Goal: Task Accomplishment & Management: Manage account settings

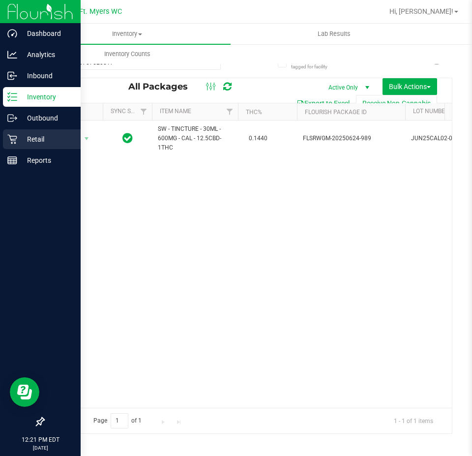
click at [28, 137] on p "Retail" at bounding box center [46, 139] width 59 height 12
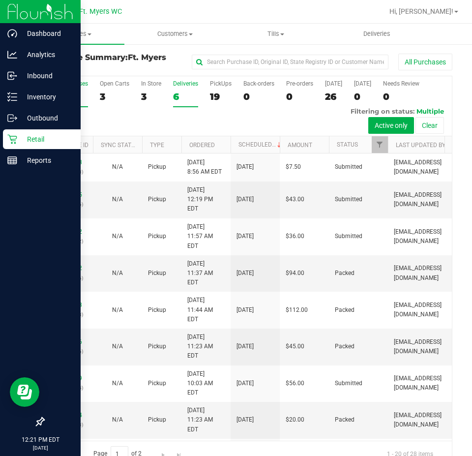
click at [180, 92] on div "6" at bounding box center [185, 96] width 25 height 11
click at [0, 0] on input "Deliveries 6" at bounding box center [0, 0] width 0 height 0
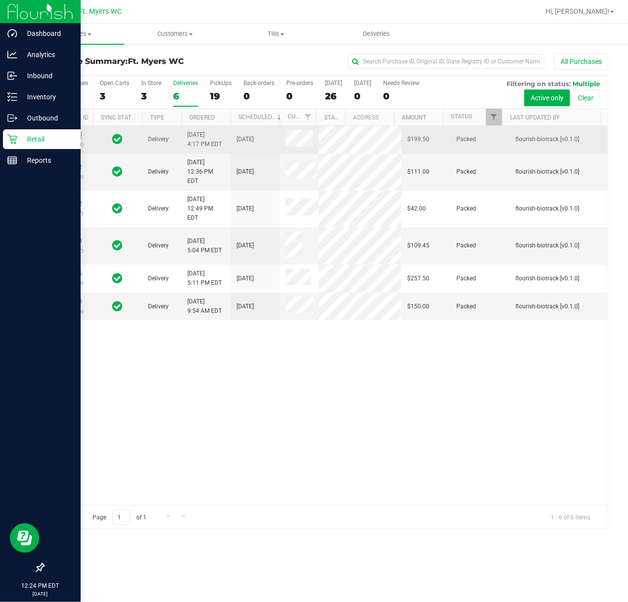
click at [79, 138] on link "11999820" at bounding box center [69, 134] width 28 height 7
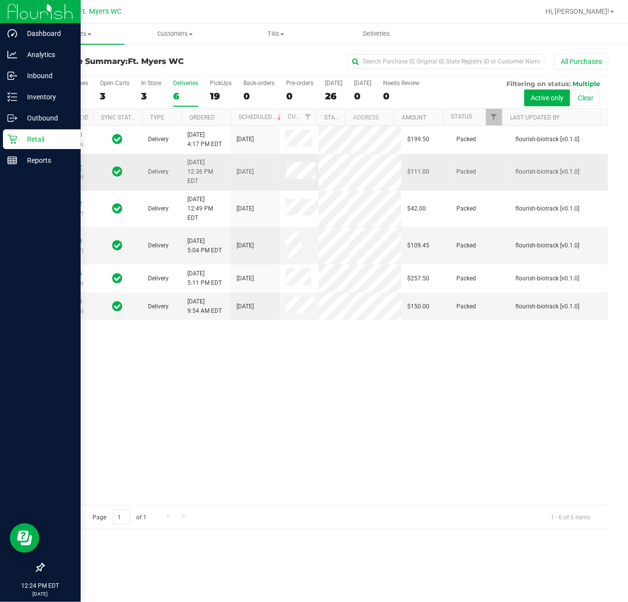
click at [77, 171] on link "12003182" at bounding box center [69, 167] width 28 height 7
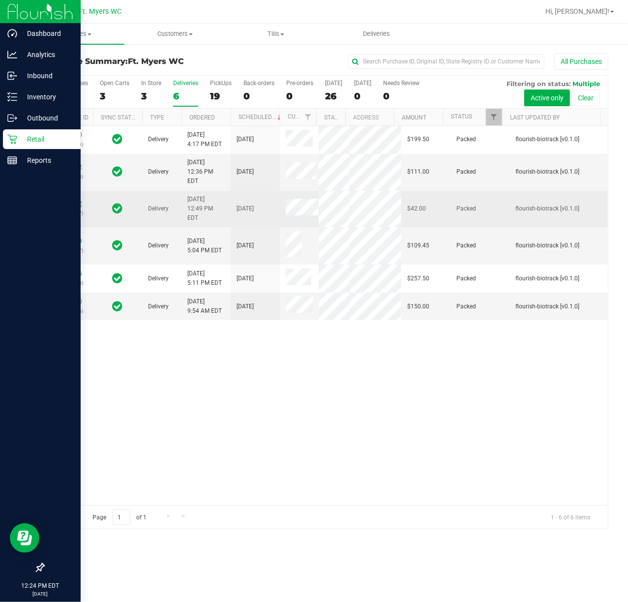
click at [75, 207] on link "12003362" at bounding box center [69, 203] width 28 height 7
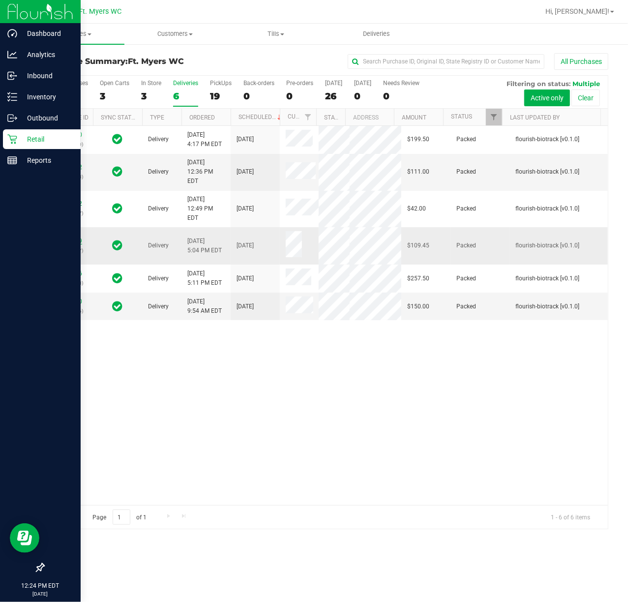
click at [75, 245] on link "12005049" at bounding box center [69, 241] width 28 height 7
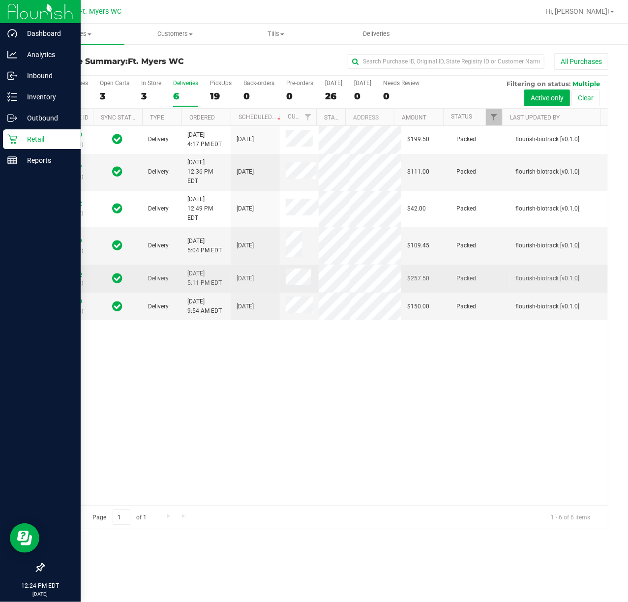
click at [71, 277] on link "12005096" at bounding box center [69, 273] width 28 height 7
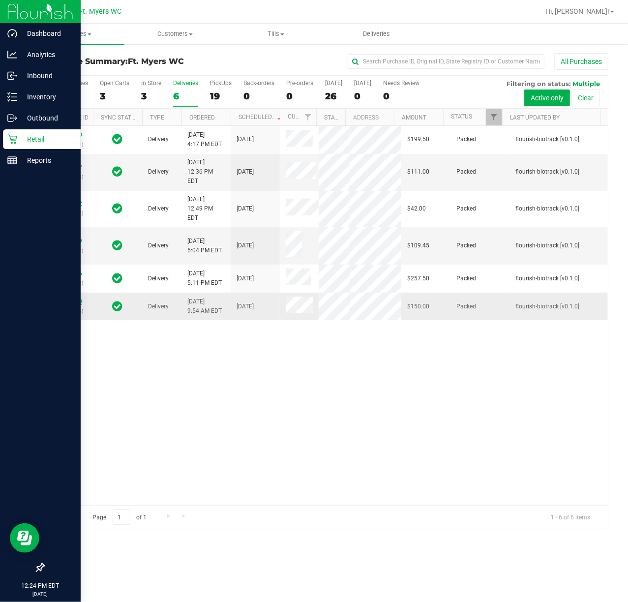
click at [65, 305] on link "12005770" at bounding box center [69, 301] width 28 height 7
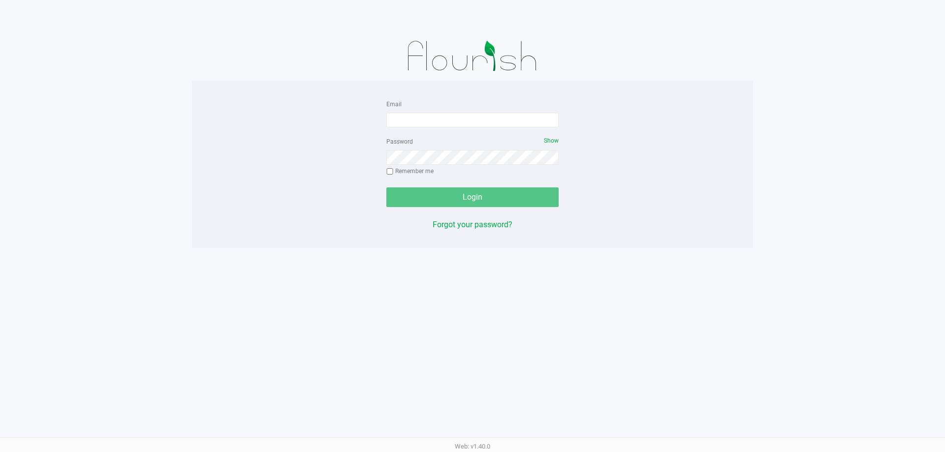
click at [421, 127] on form "Email Password Show Remember me Login" at bounding box center [472, 152] width 172 height 109
click at [429, 116] on input "Email" at bounding box center [472, 120] width 172 height 15
type input "[EMAIL_ADDRESS][DOMAIN_NAME]"
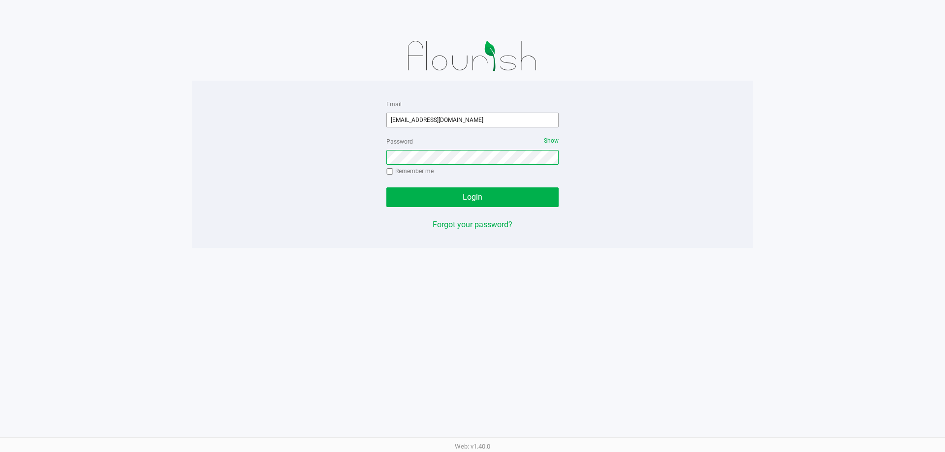
click at [386, 187] on button "Login" at bounding box center [472, 197] width 172 height 20
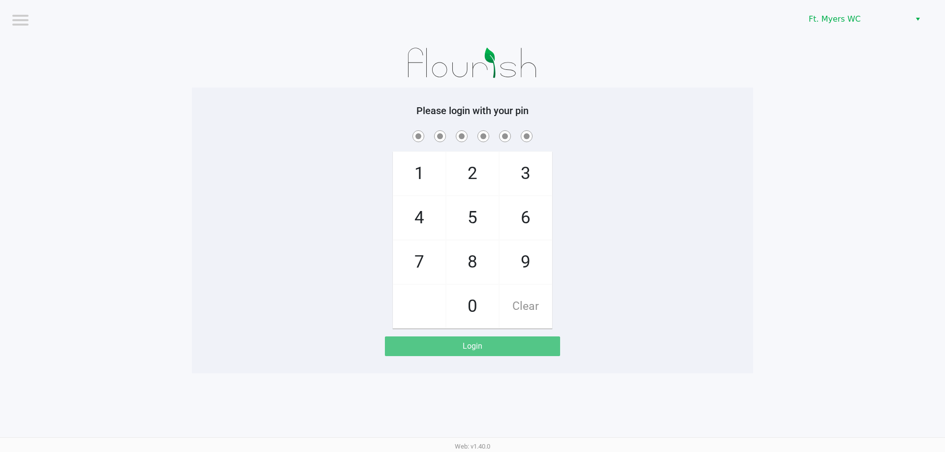
drag, startPoint x: 823, startPoint y: 111, endPoint x: 756, endPoint y: 82, distance: 73.4
click at [819, 107] on app-pos-login-wrapper "Logout Ft. Myers WC Please login with your pin 1 4 7 2 5 8 0 3 6 9 Clear Login" at bounding box center [472, 186] width 945 height 373
checkbox input "true"
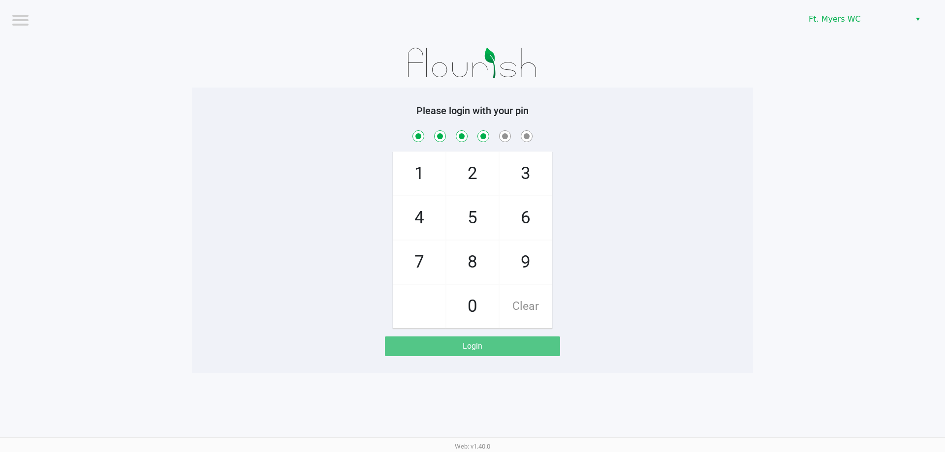
checkbox input "true"
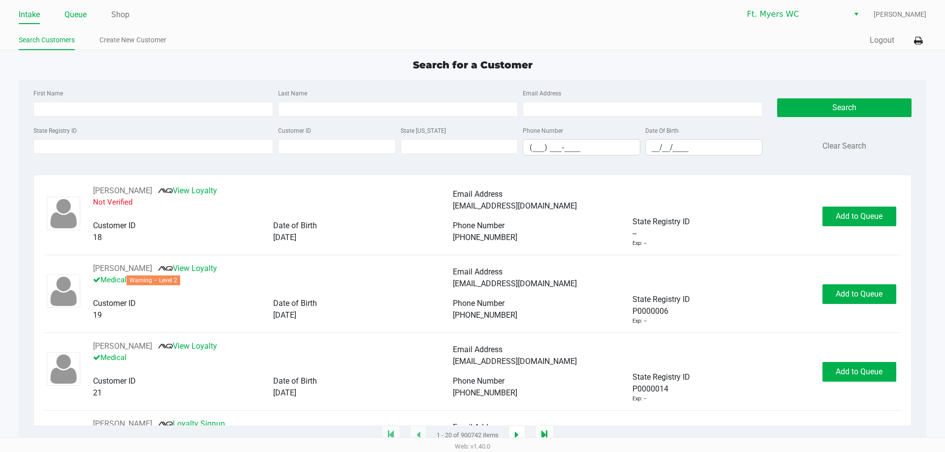
click at [81, 13] on link "Queue" at bounding box center [75, 15] width 22 height 14
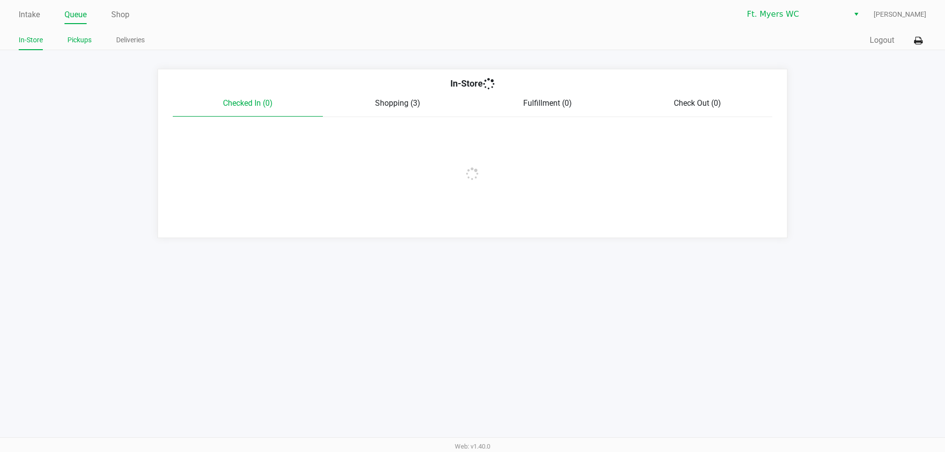
click at [84, 39] on link "Pickups" at bounding box center [79, 40] width 24 height 12
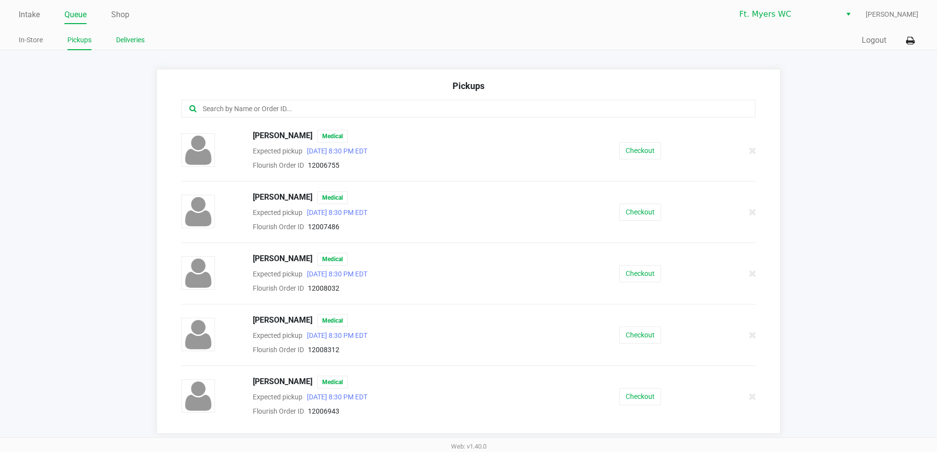
click at [126, 42] on link "Deliveries" at bounding box center [130, 40] width 29 height 12
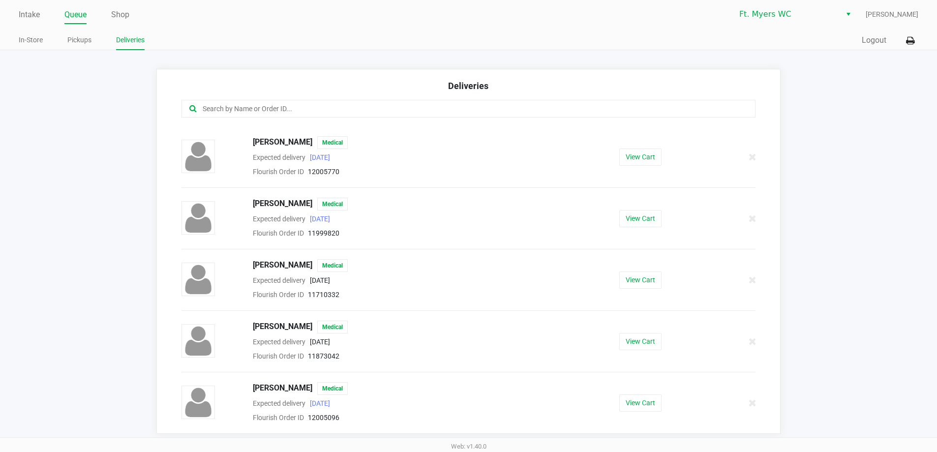
scroll to position [1, 0]
click at [641, 400] on button "View Cart" at bounding box center [641, 402] width 42 height 17
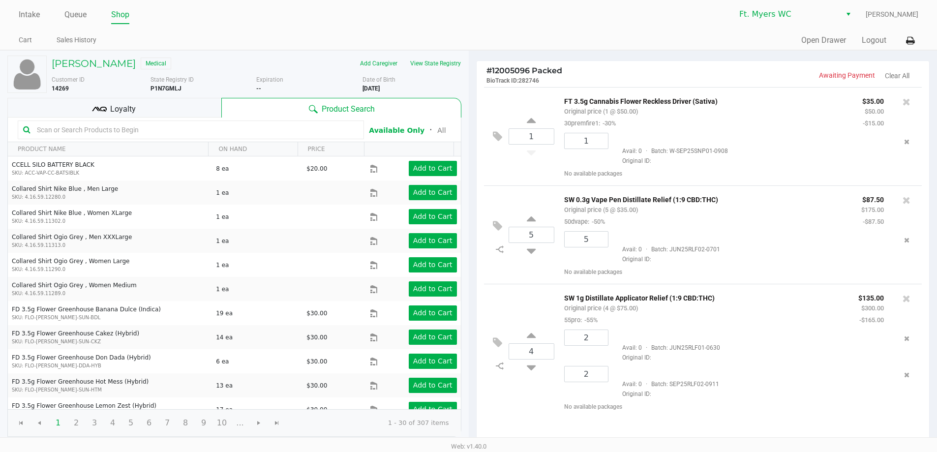
click at [101, 114] on icon at bounding box center [99, 109] width 15 height 15
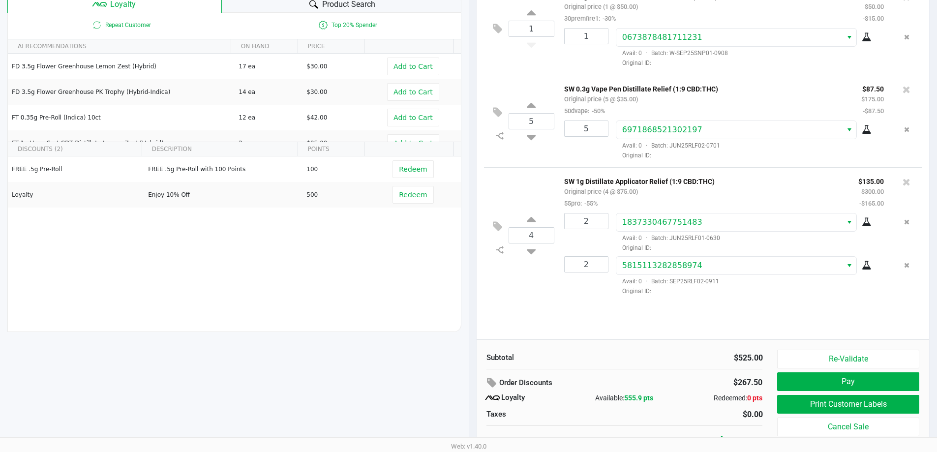
scroll to position [113, 0]
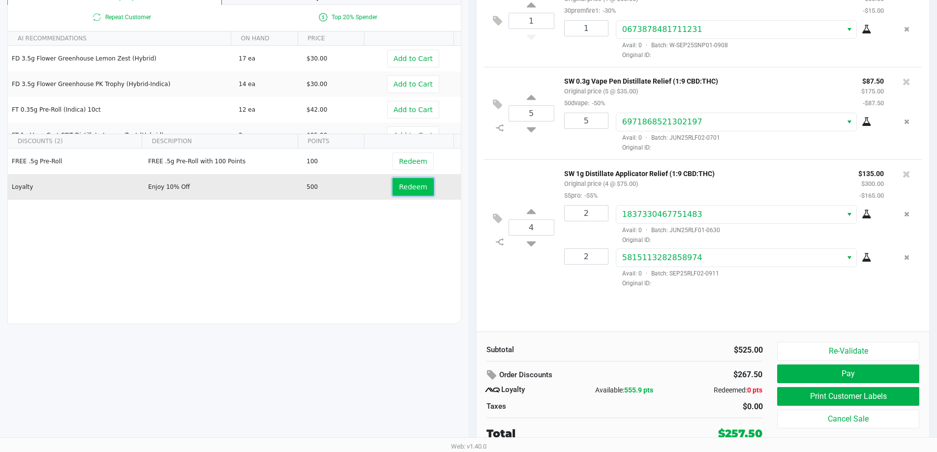
click at [425, 186] on button "Redeem" at bounding box center [413, 187] width 41 height 18
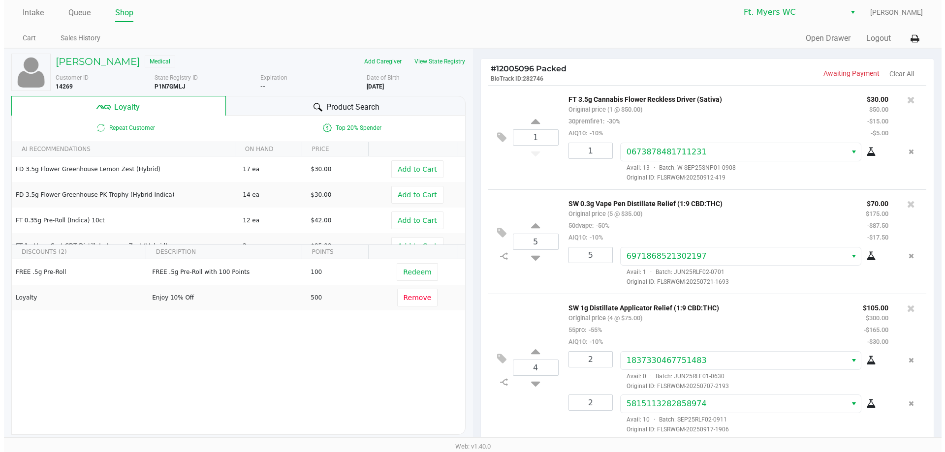
scroll to position [0, 0]
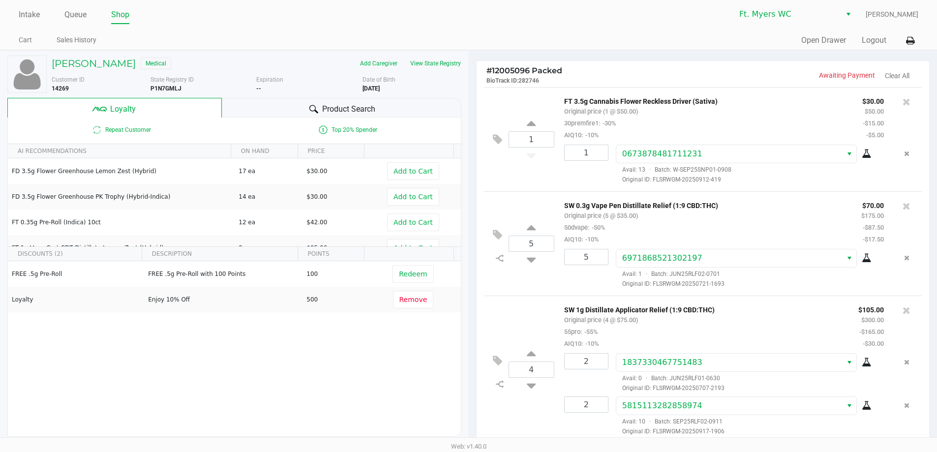
click at [84, 72] on div "Customer ID 14269 State Registry ID P1N7GMLJ Expiration -- Date of Birth 3/06/1…" at bounding box center [256, 82] width 425 height 22
click at [103, 64] on h5 "REBECCA LUCAS" at bounding box center [94, 64] width 84 height 12
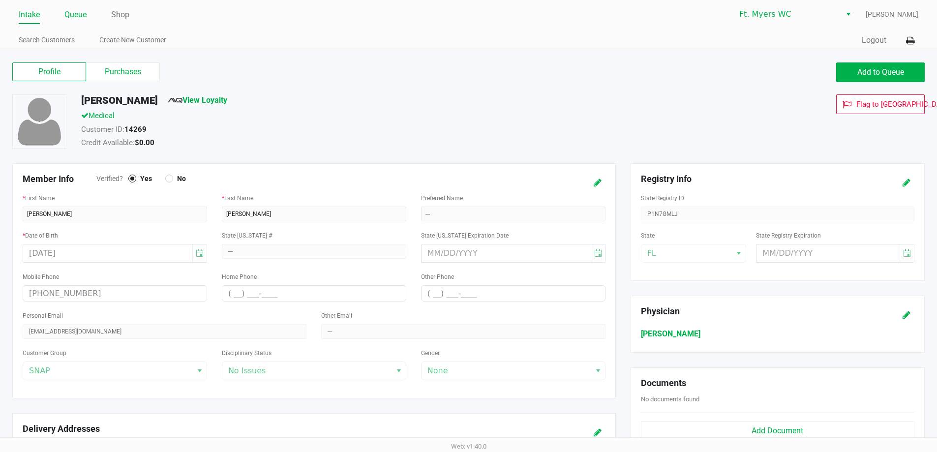
click at [71, 12] on link "Queue" at bounding box center [75, 15] width 22 height 14
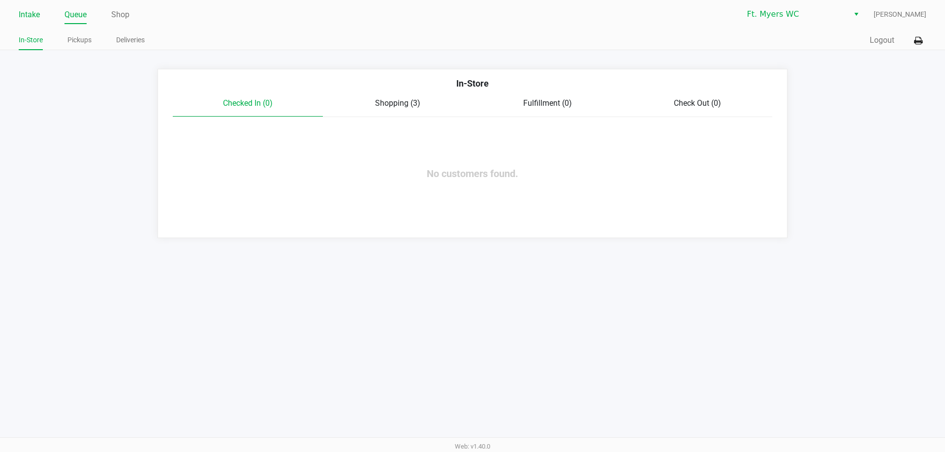
click at [31, 23] on li "Intake" at bounding box center [29, 15] width 21 height 17
click at [31, 13] on link "Intake" at bounding box center [29, 15] width 21 height 14
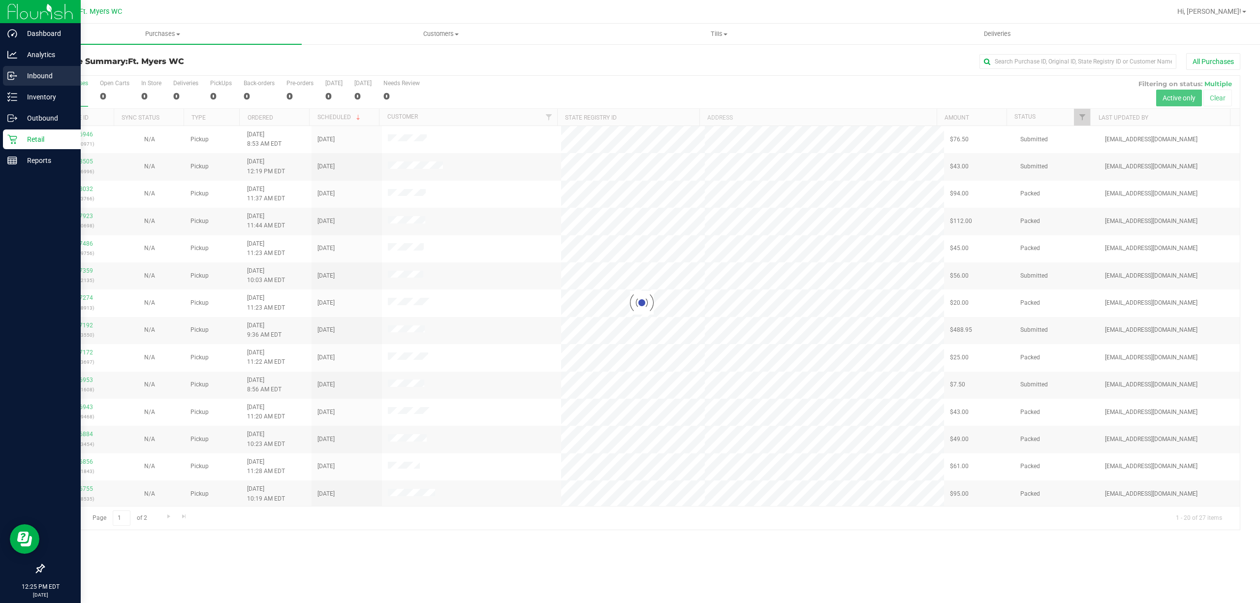
click at [26, 77] on p "Inbound" at bounding box center [46, 76] width 59 height 12
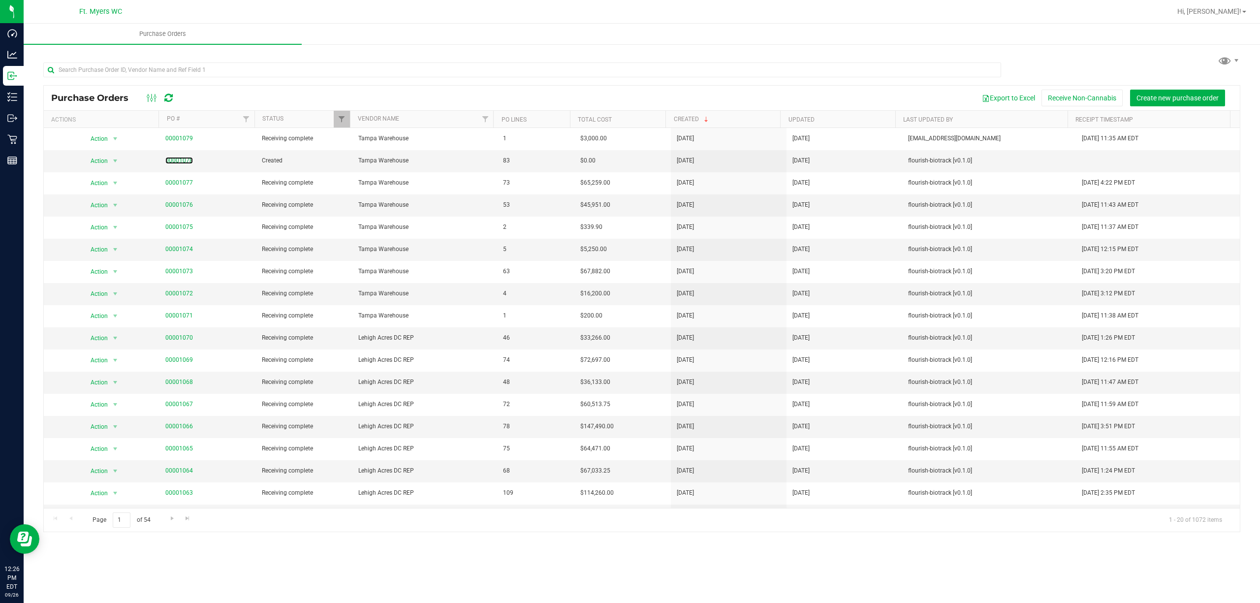
click at [176, 164] on link "00001078" at bounding box center [179, 160] width 28 height 7
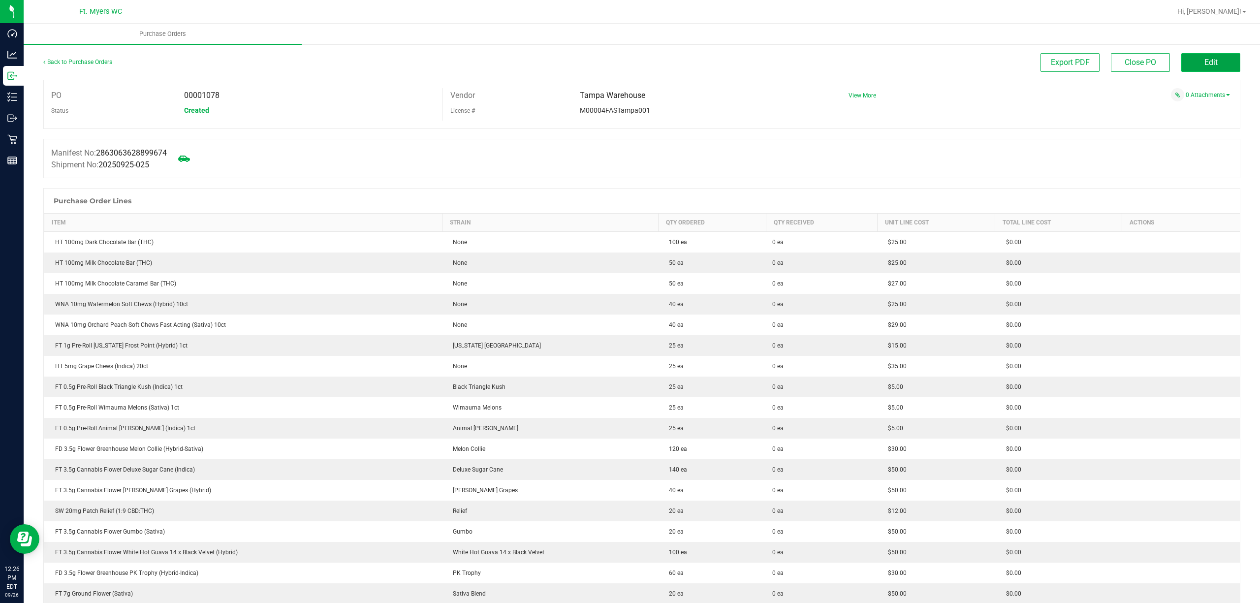
click at [628, 63] on button "Edit" at bounding box center [1210, 62] width 59 height 19
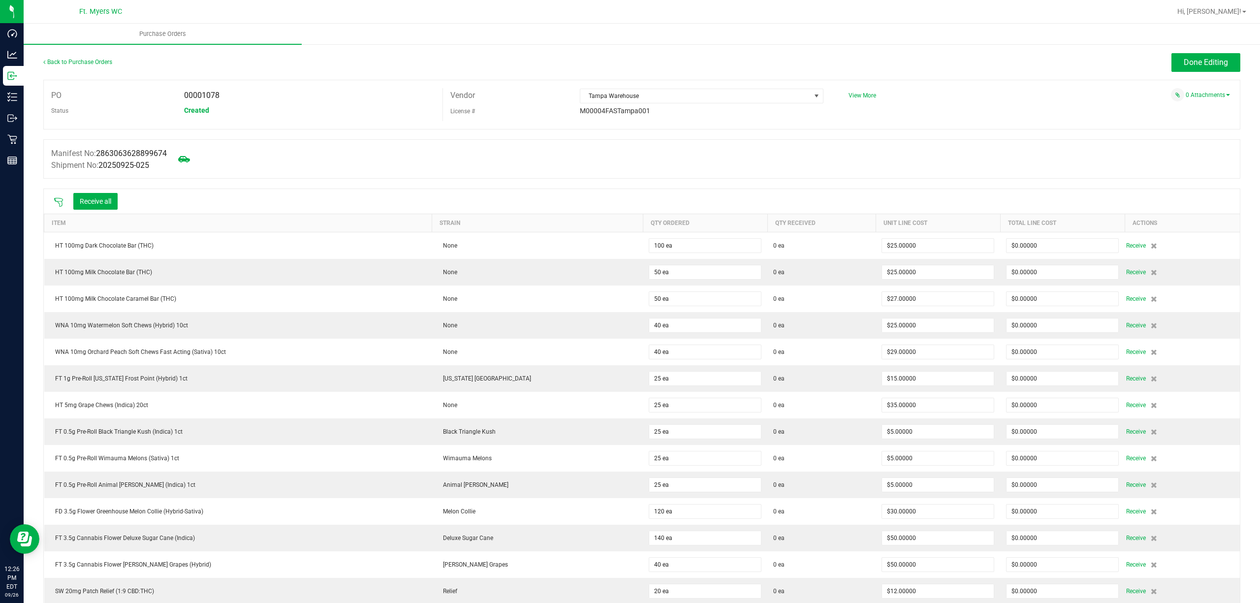
drag, startPoint x: 54, startPoint y: 196, endPoint x: 62, endPoint y: 197, distance: 7.5
click at [59, 196] on div at bounding box center [59, 201] width 20 height 10
click at [62, 198] on icon at bounding box center [59, 202] width 10 height 10
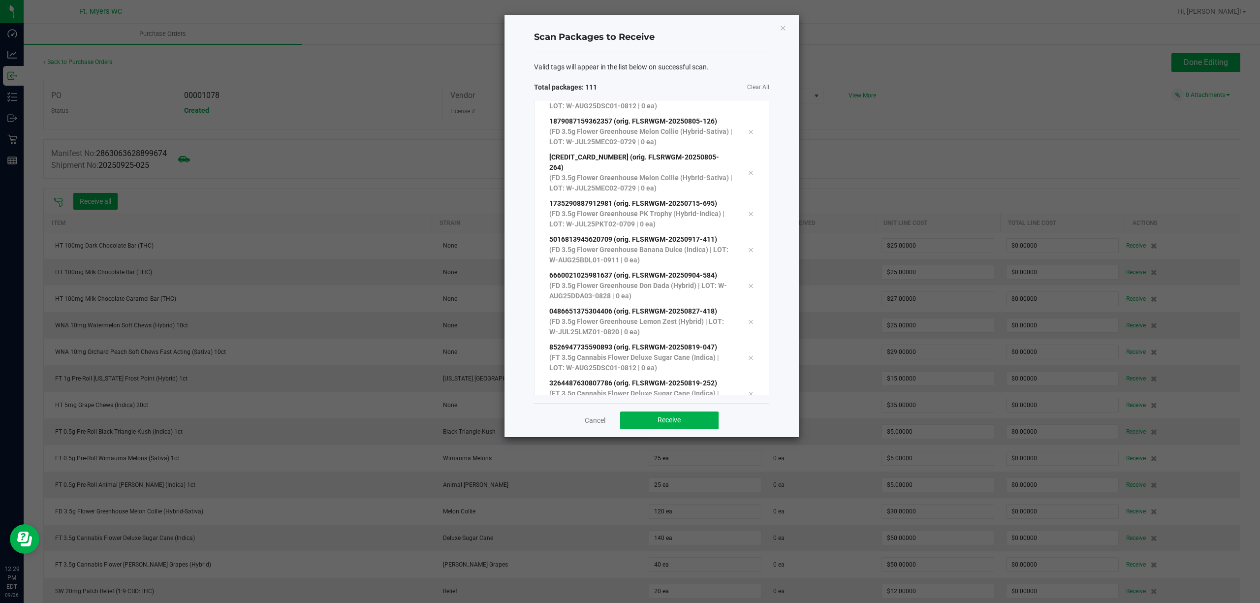
scroll to position [3718, 0]
click at [628, 413] on button "Receive" at bounding box center [669, 420] width 98 height 18
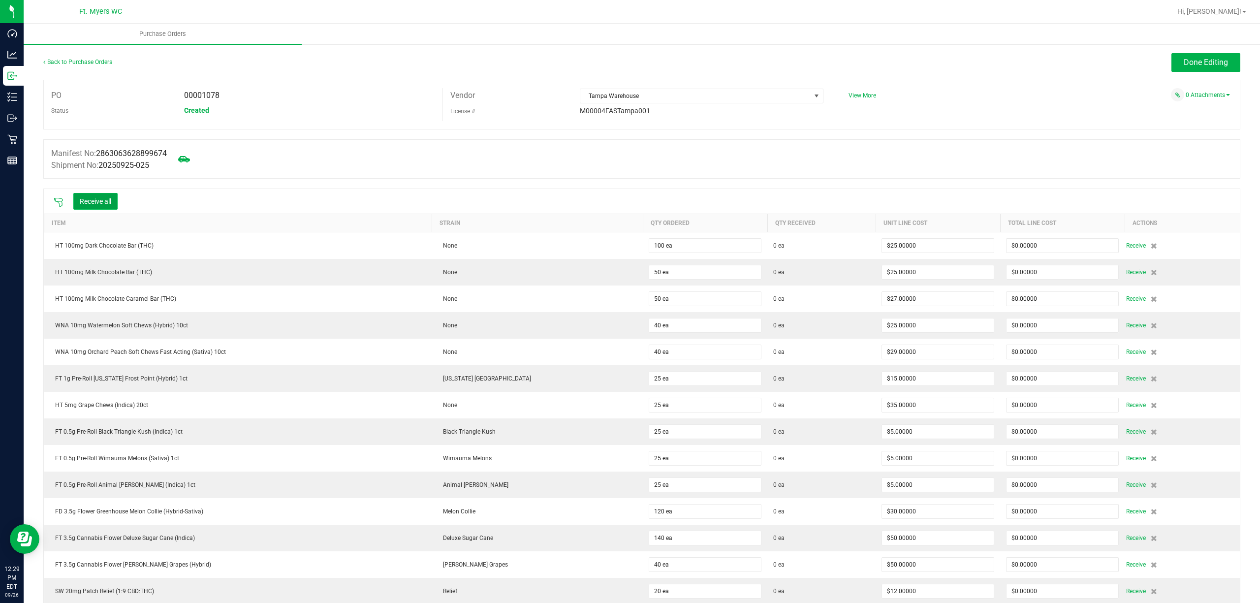
click at [93, 197] on button "Receive all" at bounding box center [95, 201] width 44 height 17
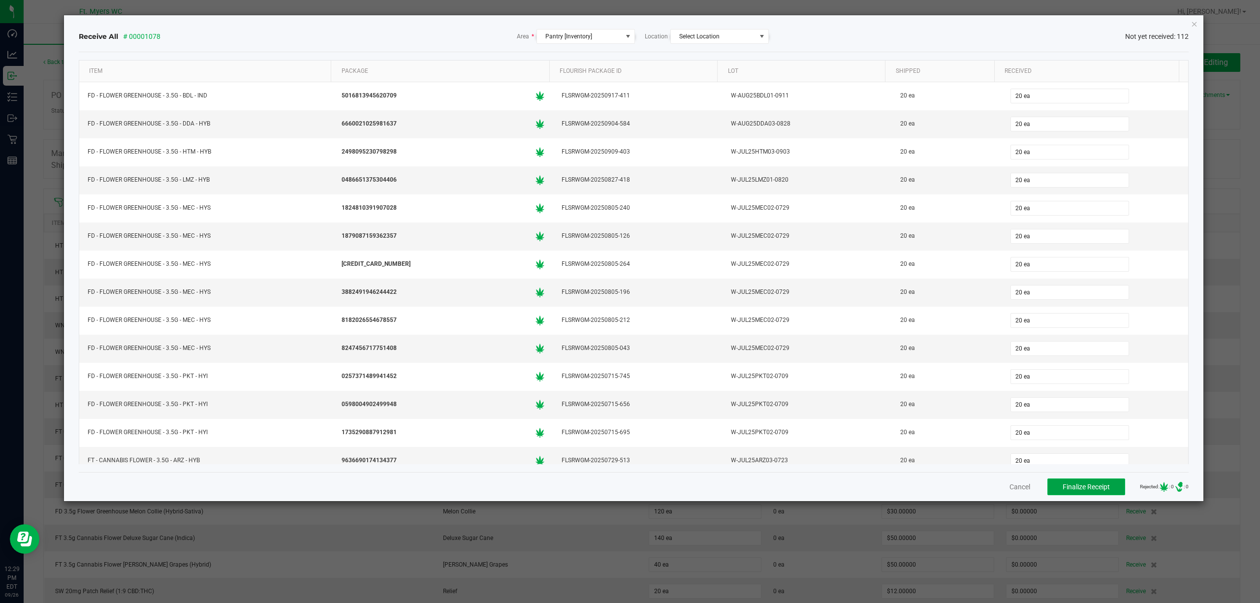
click at [628, 483] on span "Finalize Receipt" at bounding box center [1085, 487] width 47 height 8
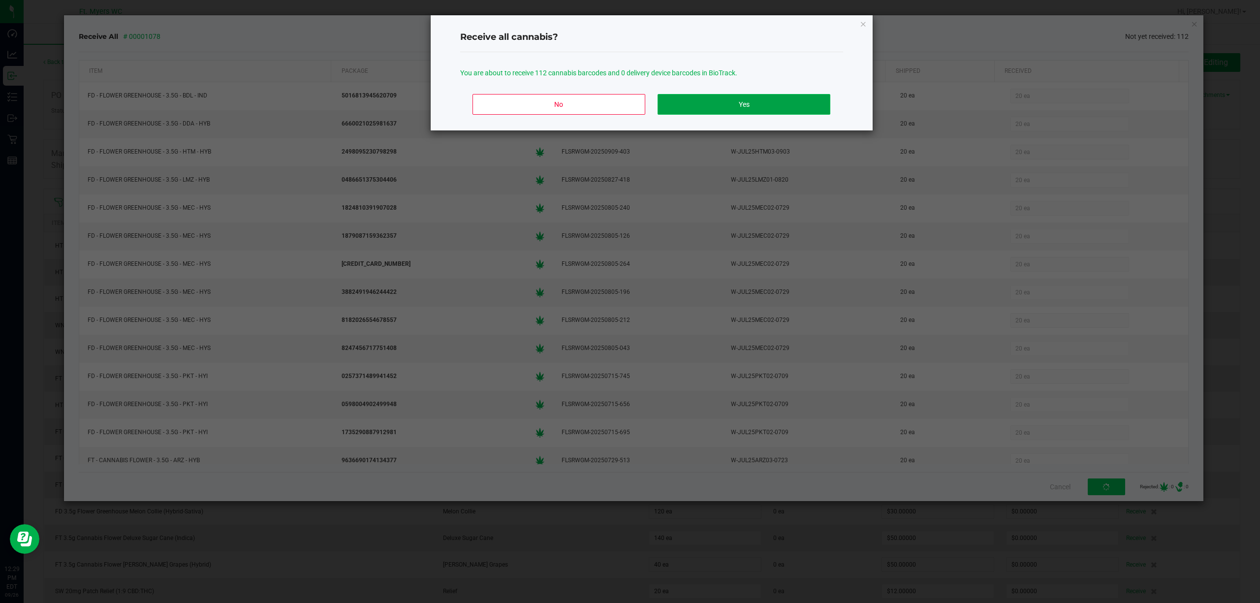
click at [628, 105] on button "Yes" at bounding box center [743, 104] width 172 height 21
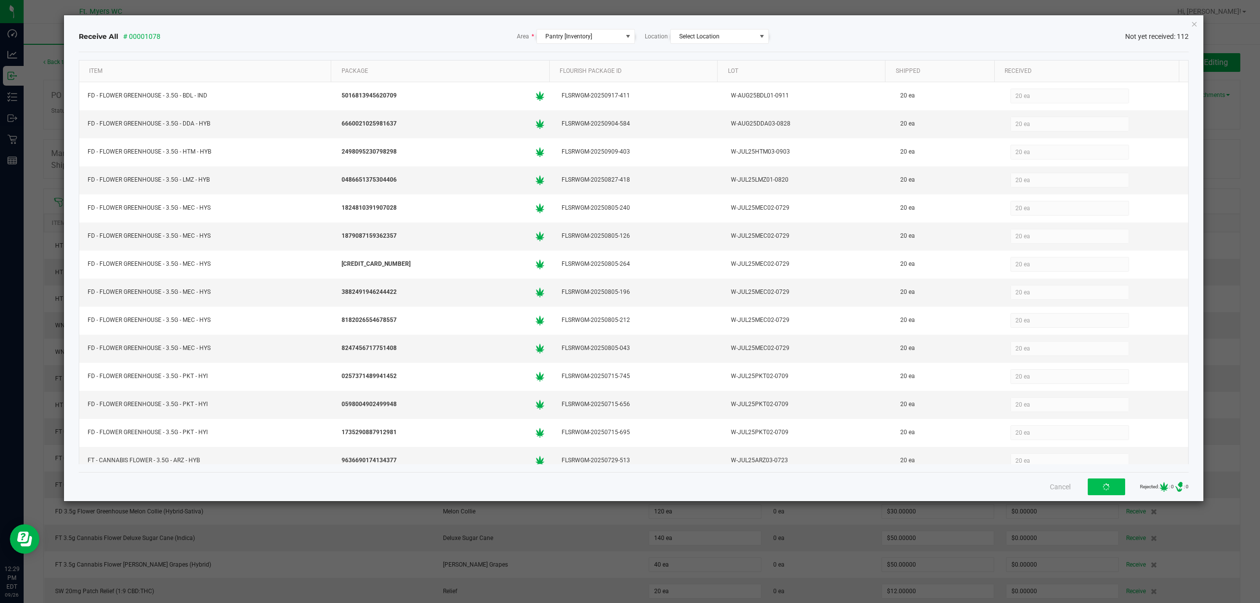
click at [628, 473] on div "Cancel Rejected: : 0 .st0{ } : 0" at bounding box center [634, 486] width 1110 height 29
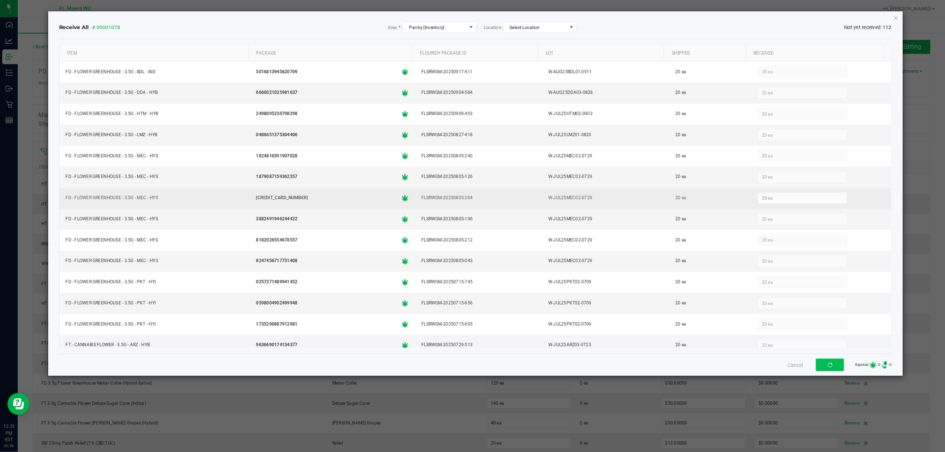
scroll to position [65, 0]
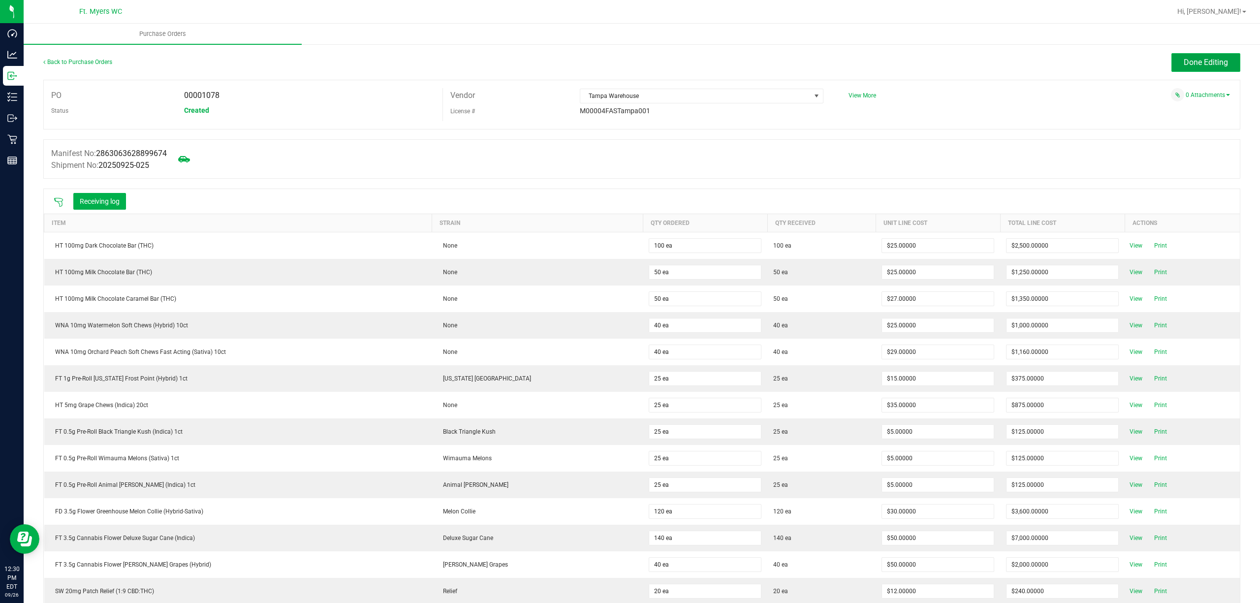
click at [628, 69] on button "Done Editing" at bounding box center [1205, 62] width 69 height 19
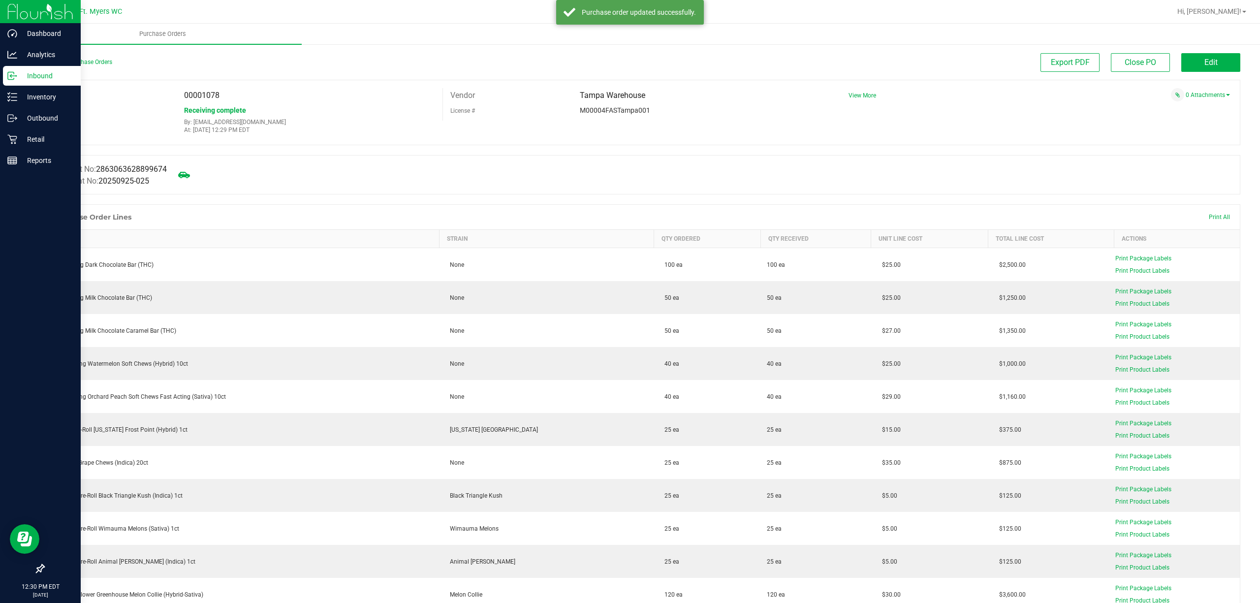
click at [27, 82] on div "Inbound" at bounding box center [42, 76] width 78 height 20
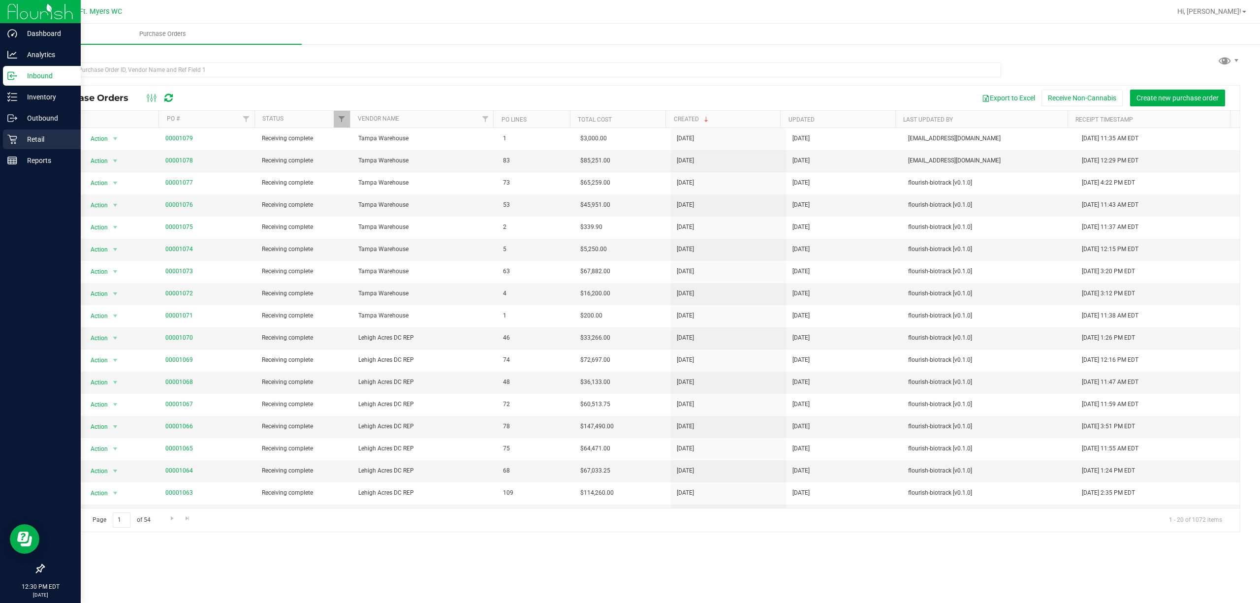
click at [22, 138] on p "Retail" at bounding box center [46, 139] width 59 height 12
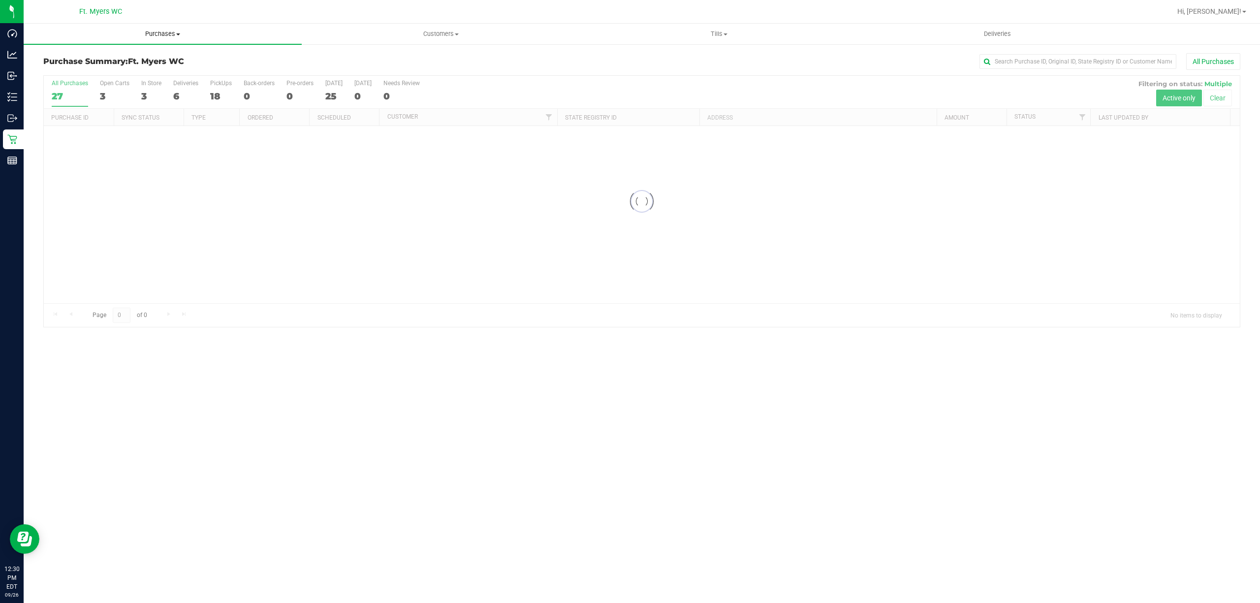
click at [245, 36] on span "Purchases" at bounding box center [163, 34] width 278 height 9
click at [231, 72] on li "Fulfillment" at bounding box center [163, 71] width 278 height 12
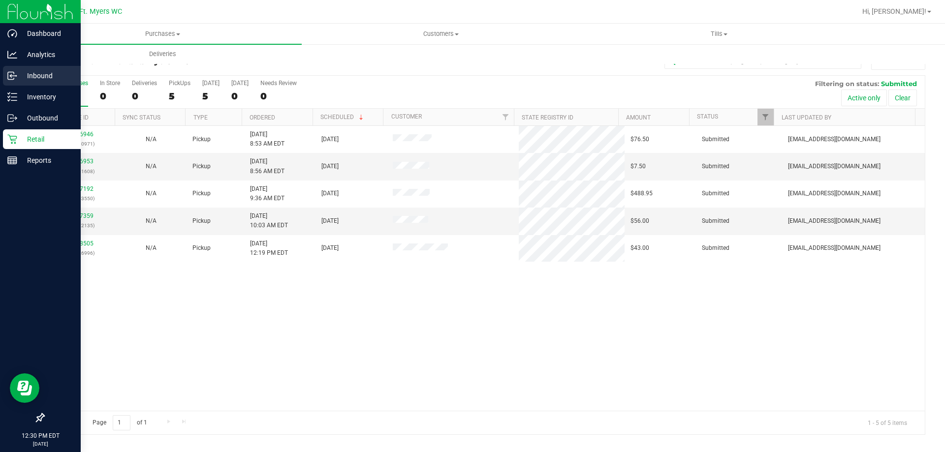
click at [14, 72] on icon at bounding box center [12, 76] width 10 height 10
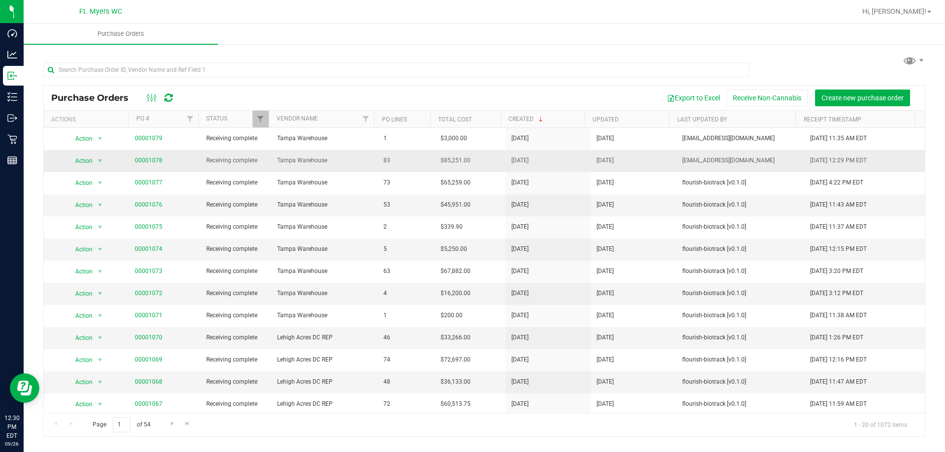
click at [151, 164] on span "00001078" at bounding box center [149, 160] width 28 height 9
click at [158, 162] on link "00001078" at bounding box center [149, 160] width 28 height 7
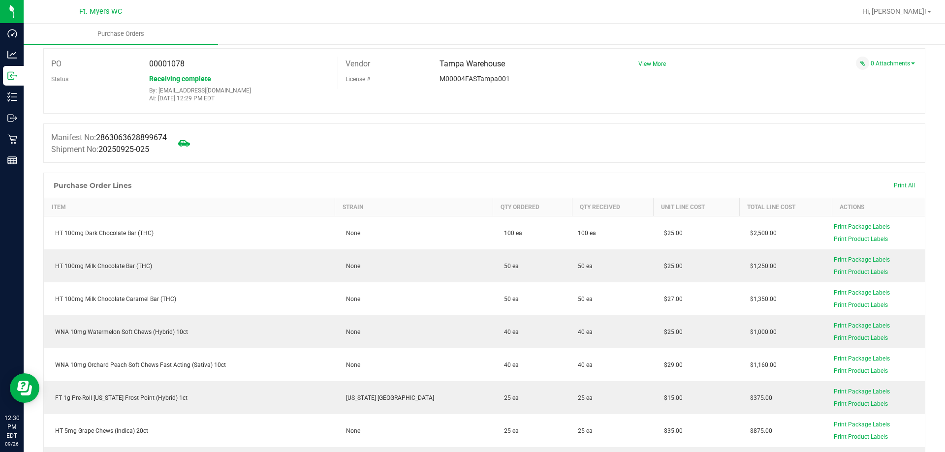
scroll to position [49, 0]
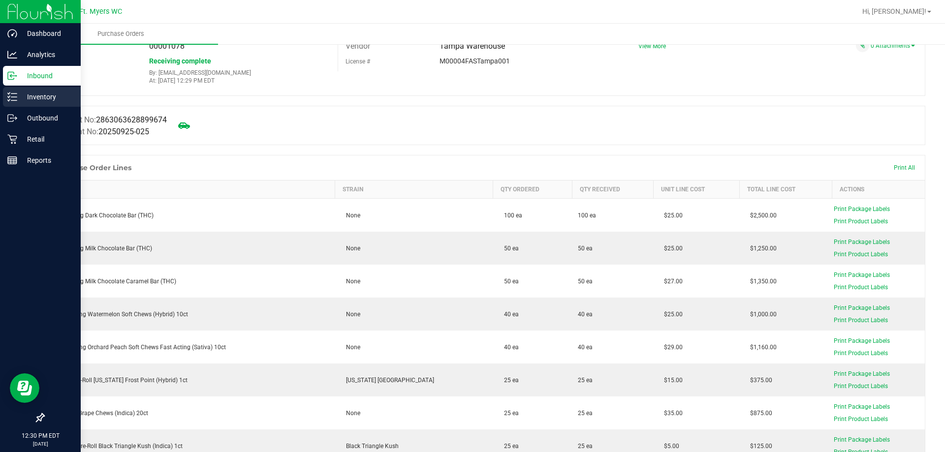
click at [35, 98] on p "Inventory" at bounding box center [46, 97] width 59 height 12
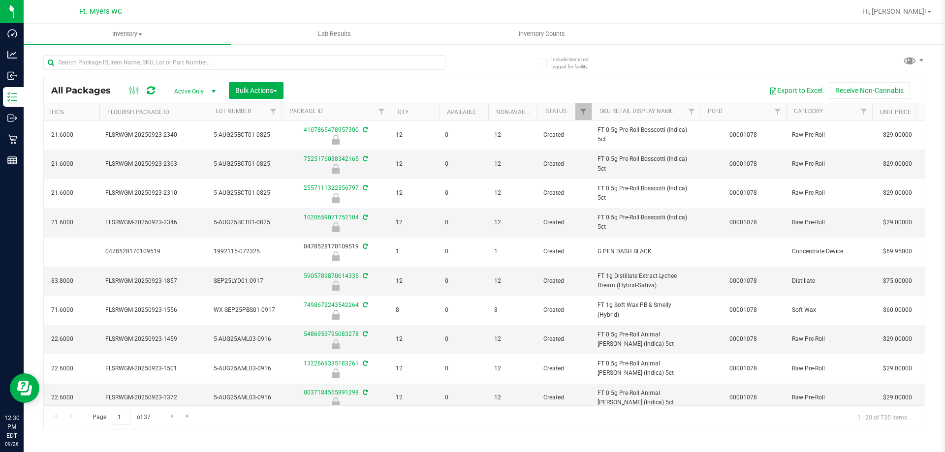
scroll to position [0, 214]
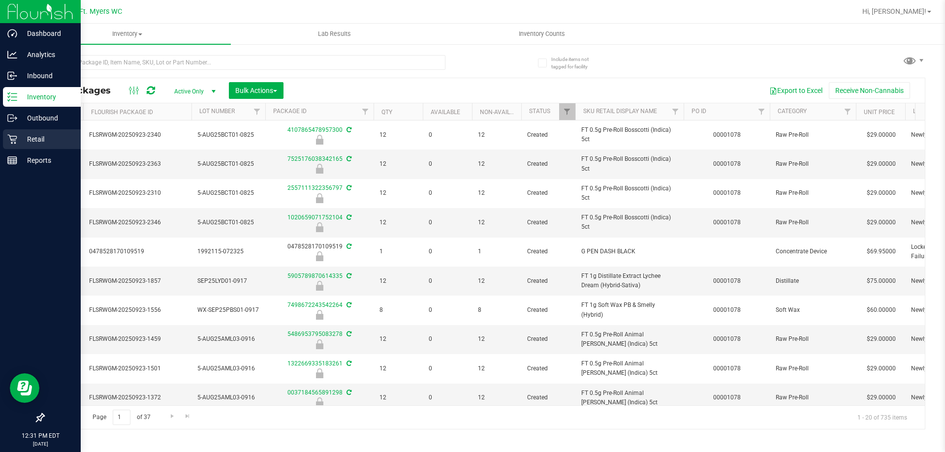
click at [22, 132] on div "Retail" at bounding box center [42, 139] width 78 height 20
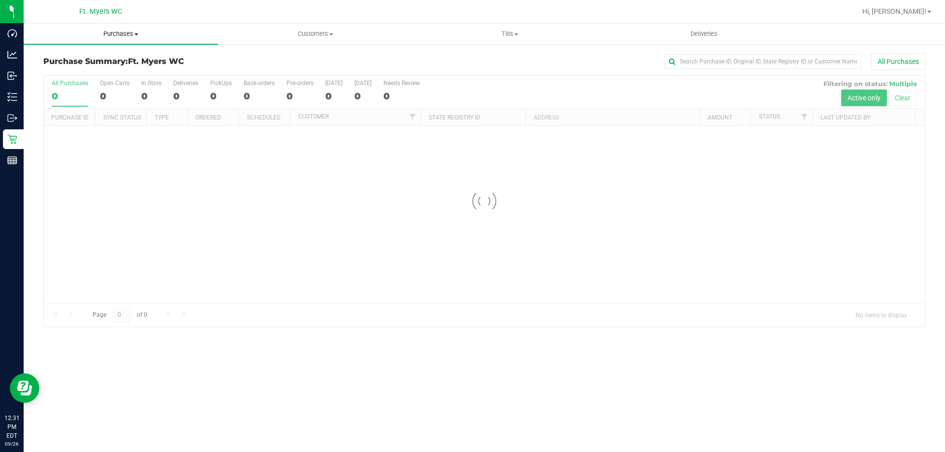
click at [135, 32] on span "Purchases" at bounding box center [121, 34] width 194 height 9
click at [124, 64] on li "Summary of purchases" at bounding box center [121, 60] width 194 height 12
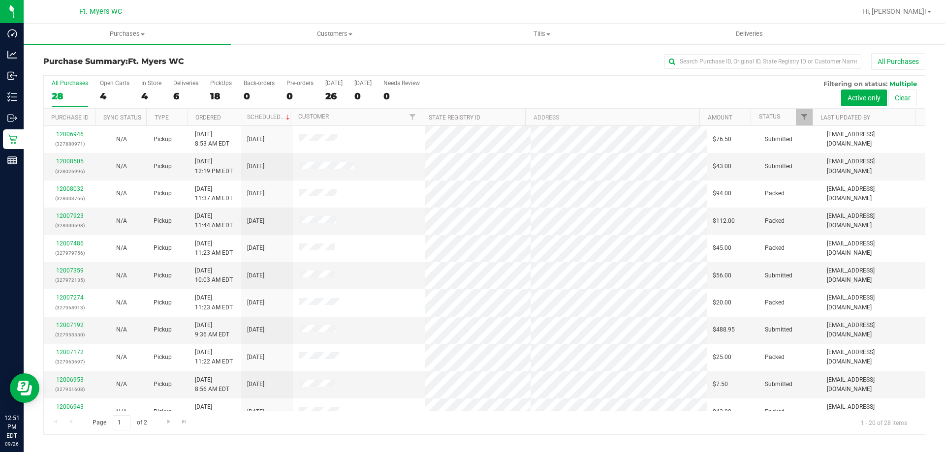
drag, startPoint x: 436, startPoint y: 60, endPoint x: 462, endPoint y: 52, distance: 26.6
click at [436, 60] on div "All Purchases" at bounding box center [631, 61] width 588 height 17
drag, startPoint x: 547, startPoint y: 22, endPoint x: 549, endPoint y: 47, distance: 25.7
click at [548, 25] on div "Ft. Myers WC Hi, Charles! Purchases Summary of purchases Fulfillment All purcha…" at bounding box center [484, 226] width 921 height 452
click at [549, 47] on div "Purchase Summary: Ft. Myers WC All Purchases All Purchases 28 Open Carts 4 In S…" at bounding box center [484, 244] width 921 height 402
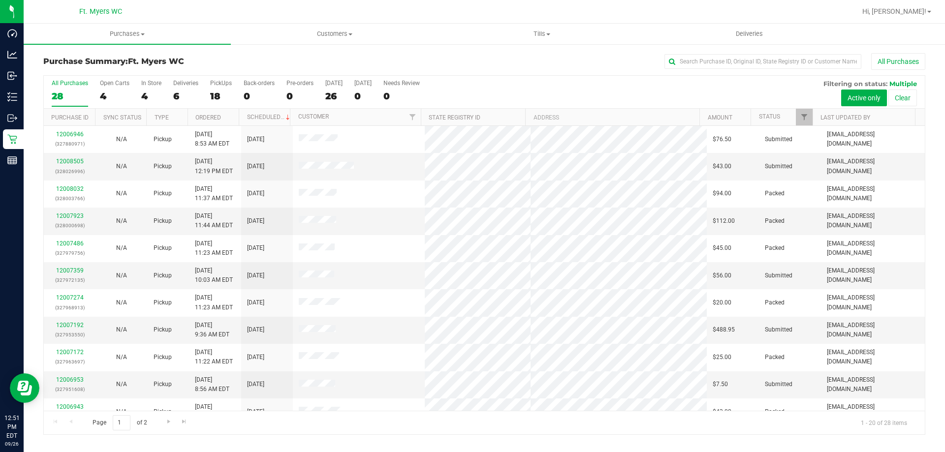
click at [572, 16] on div at bounding box center [516, 11] width 680 height 19
click at [558, 28] on uib-tab-heading "Tills Manage tills Reconcile e-payments" at bounding box center [541, 34] width 206 height 20
click at [536, 57] on li "Manage tills" at bounding box center [541, 60] width 207 height 12
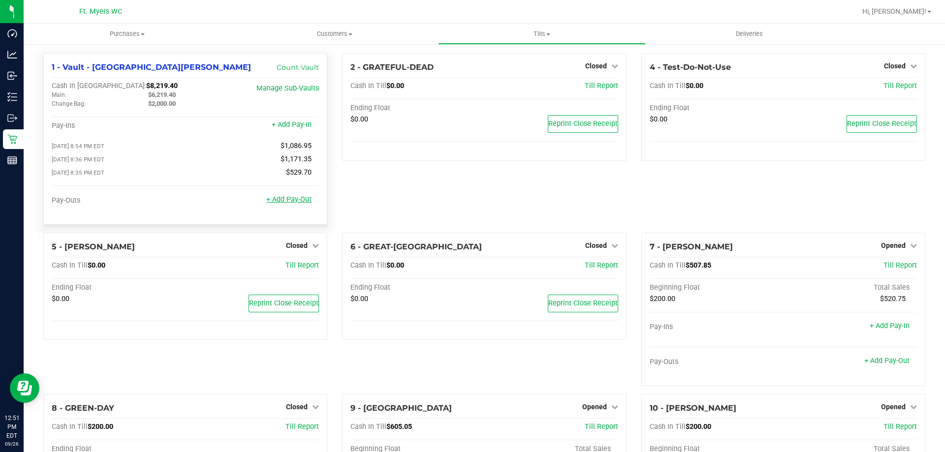
click at [289, 203] on link "+ Add Pay-Out" at bounding box center [288, 199] width 45 height 8
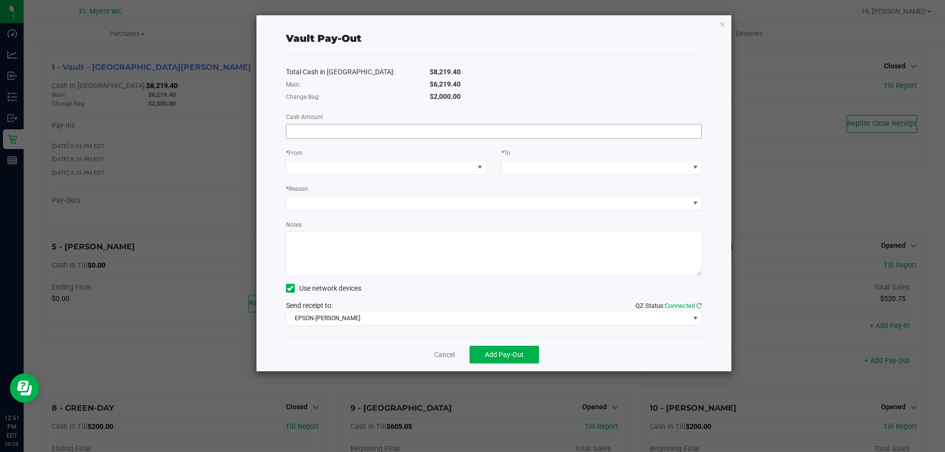
click at [452, 137] on input at bounding box center [493, 131] width 415 height 14
type input "$6,219.40"
click at [421, 162] on span at bounding box center [379, 167] width 187 height 14
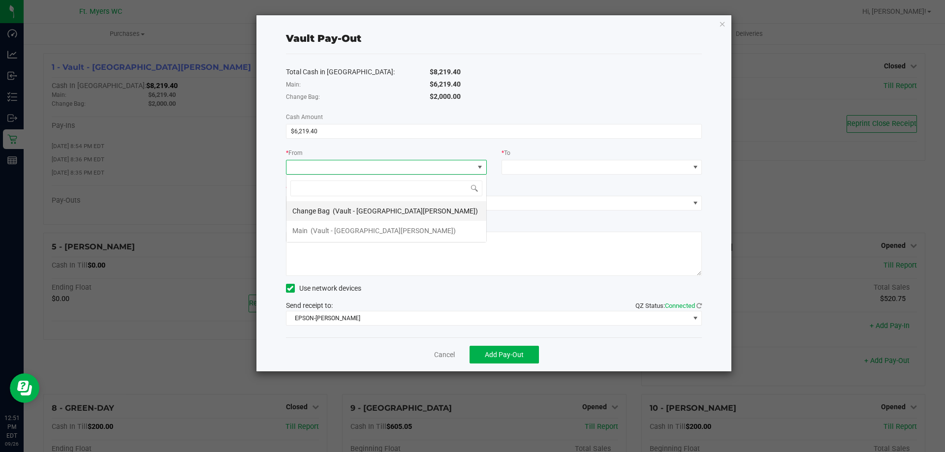
scroll to position [15, 201]
drag, startPoint x: 359, startPoint y: 226, endPoint x: 524, endPoint y: 156, distance: 179.0
click at [359, 227] on span "(Vault - Fort Myers)" at bounding box center [383, 231] width 145 height 8
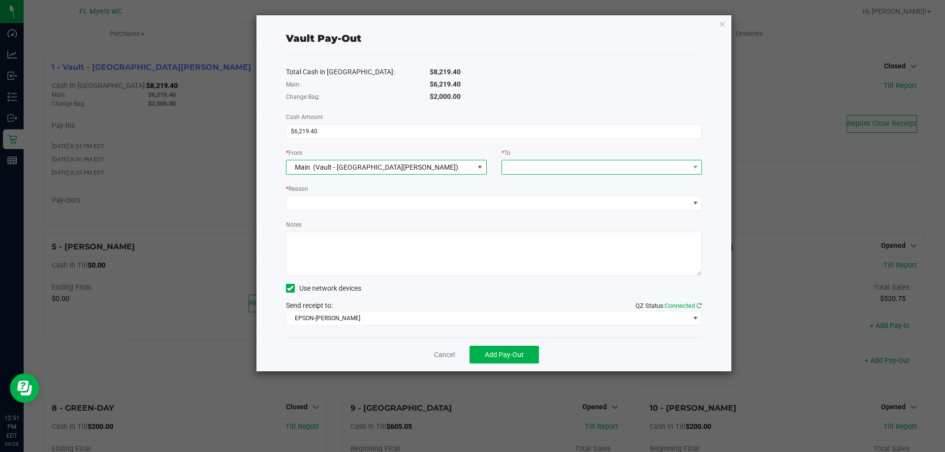
click at [529, 166] on span at bounding box center [595, 167] width 187 height 14
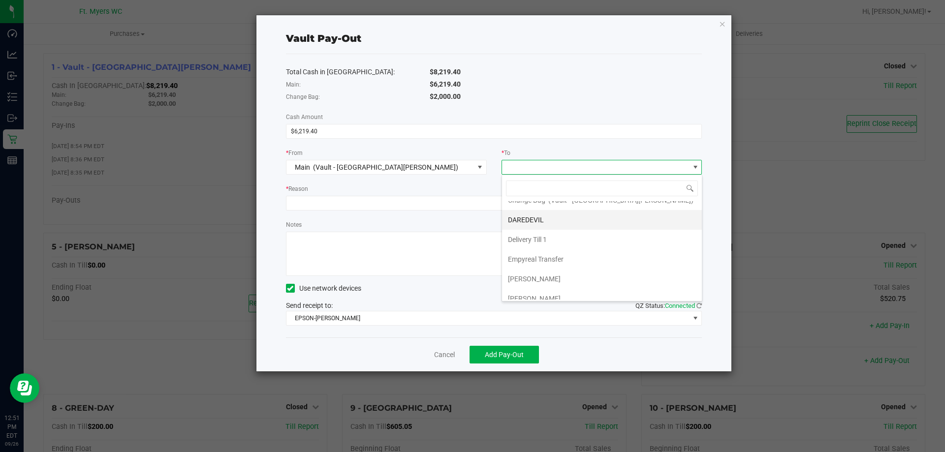
scroll to position [79, 0]
click at [600, 230] on li "Empyreal Transfer" at bounding box center [602, 231] width 200 height 20
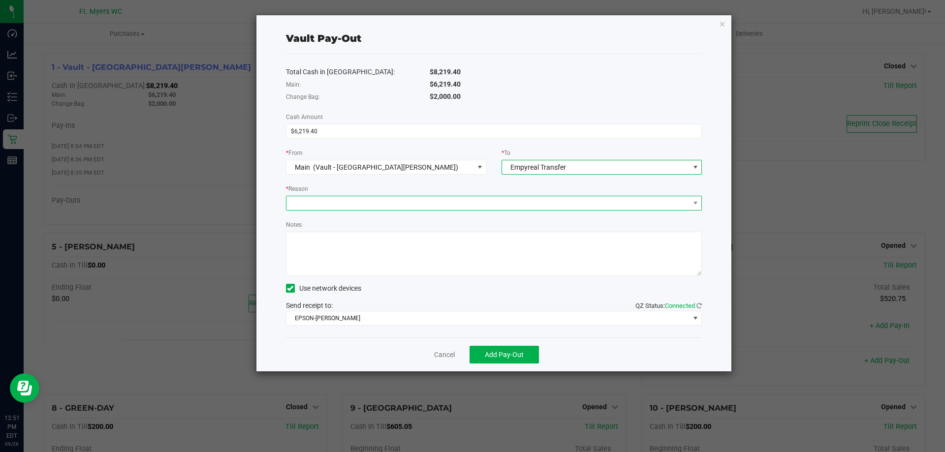
click at [577, 198] on span at bounding box center [487, 203] width 403 height 14
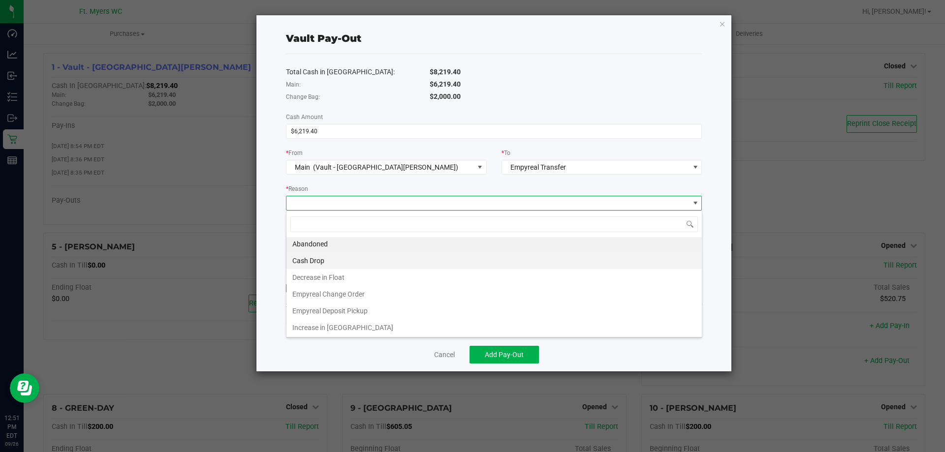
scroll to position [2, 0]
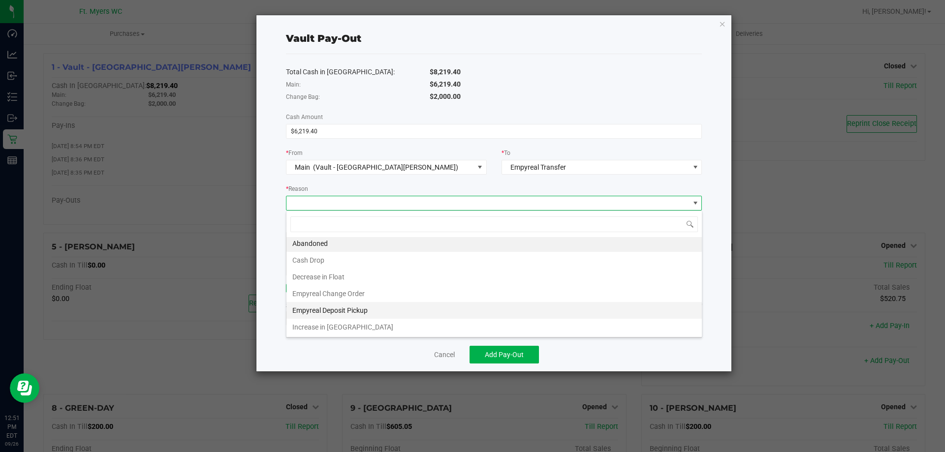
click at [383, 315] on li "Empyreal Deposit Pickup" at bounding box center [493, 310] width 415 height 17
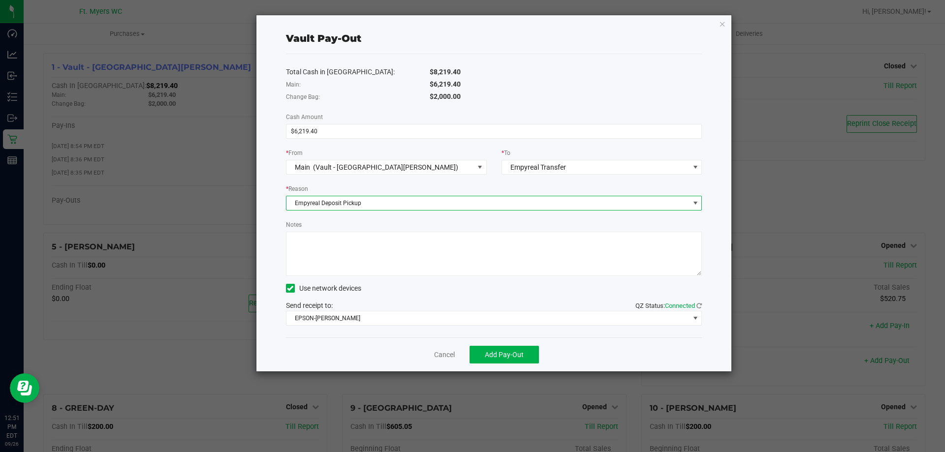
click at [441, 255] on textarea "Notes" at bounding box center [494, 254] width 416 height 44
type textarea "No CO"
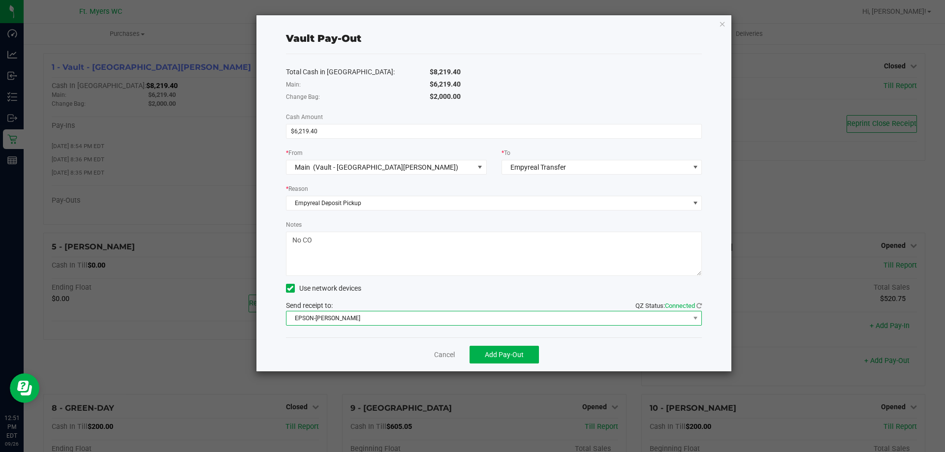
click at [466, 323] on span "EPSON-BEN-KING" at bounding box center [487, 318] width 403 height 14
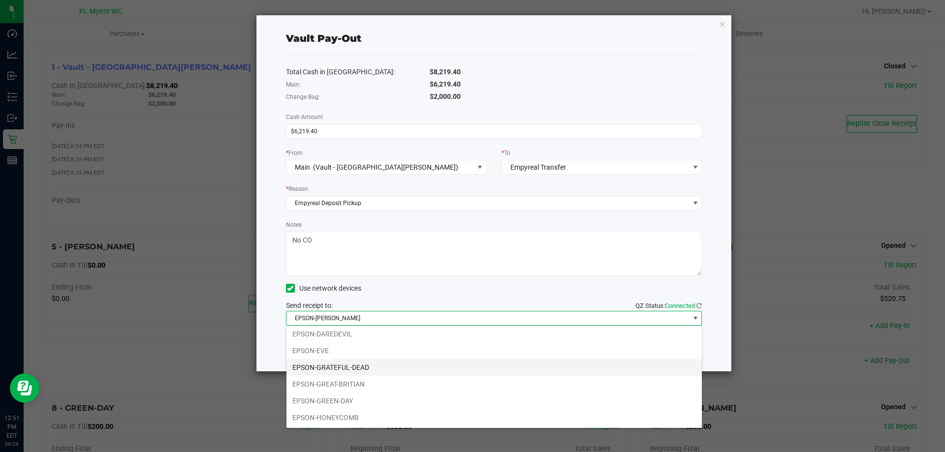
scroll to position [69, 0]
click at [415, 380] on li "EPSON-HONEYCOMB" at bounding box center [493, 384] width 415 height 17
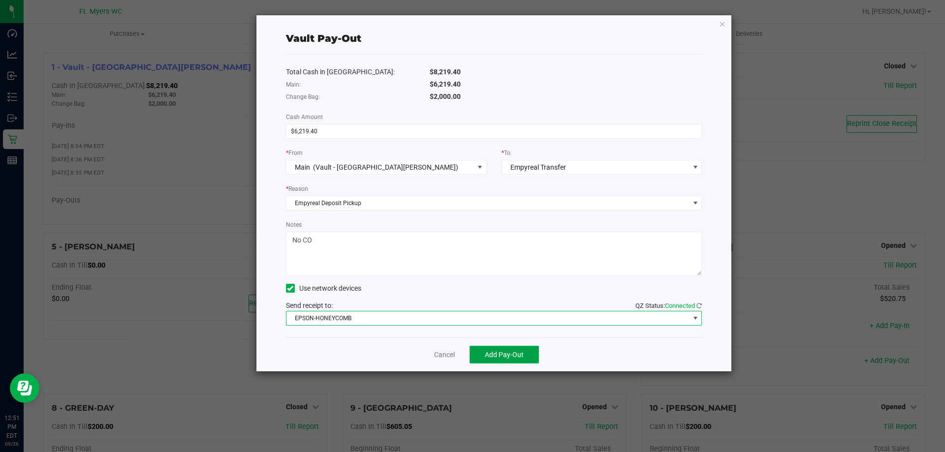
click at [499, 346] on button "Add Pay-Out" at bounding box center [503, 355] width 69 height 18
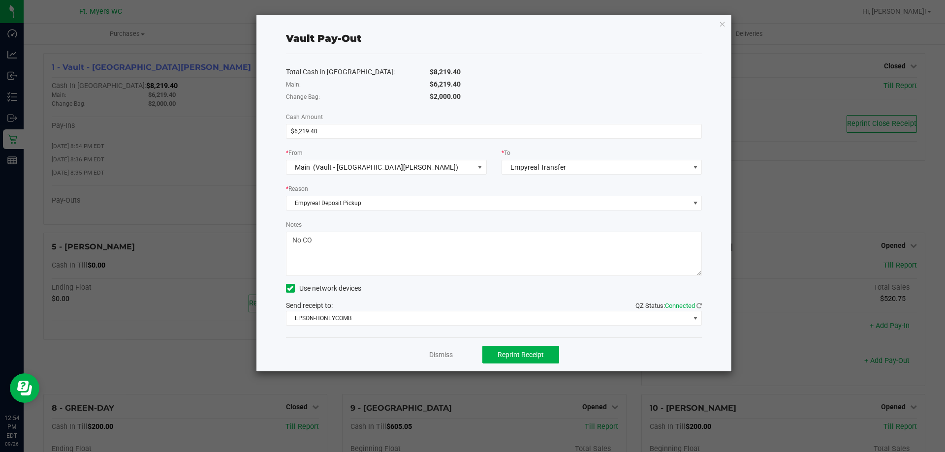
click at [457, 357] on div "Dismiss Reprint Receipt" at bounding box center [494, 355] width 416 height 34
click at [455, 357] on div "Dismiss Reprint Receipt" at bounding box center [494, 355] width 416 height 34
click at [438, 354] on link "Dismiss" at bounding box center [441, 355] width 24 height 10
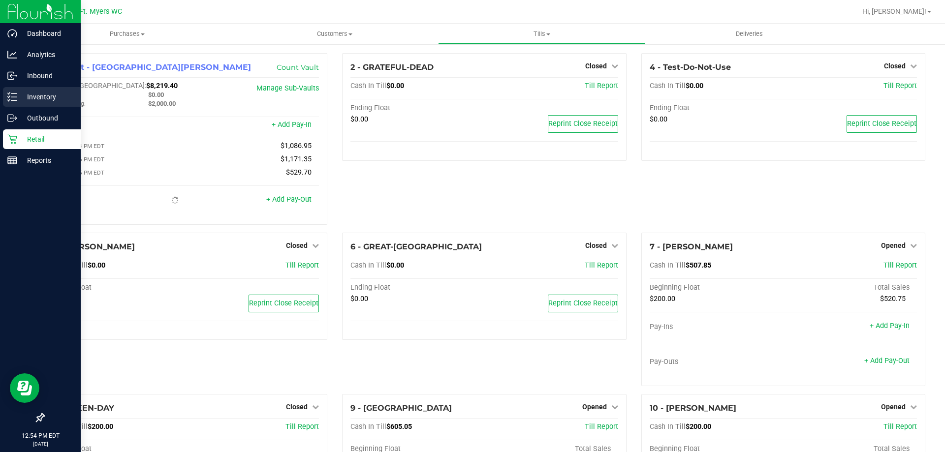
click at [20, 100] on p "Inventory" at bounding box center [46, 97] width 59 height 12
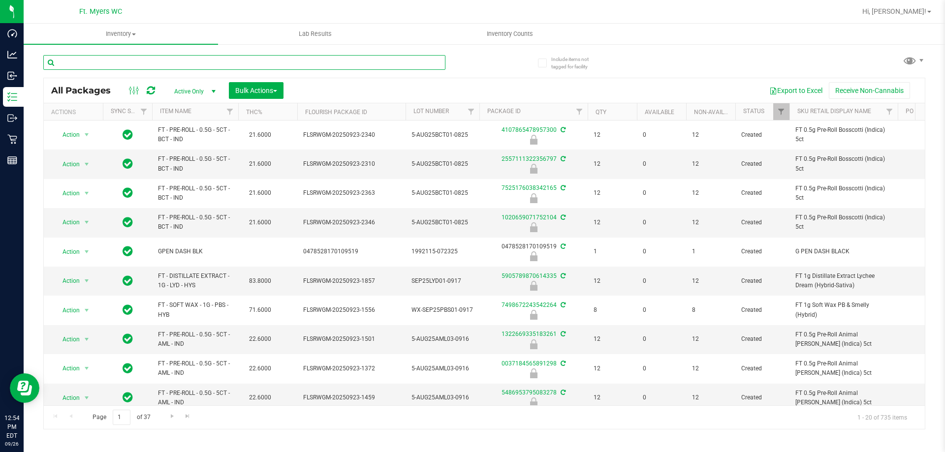
click at [183, 65] on input "text" at bounding box center [244, 62] width 402 height 15
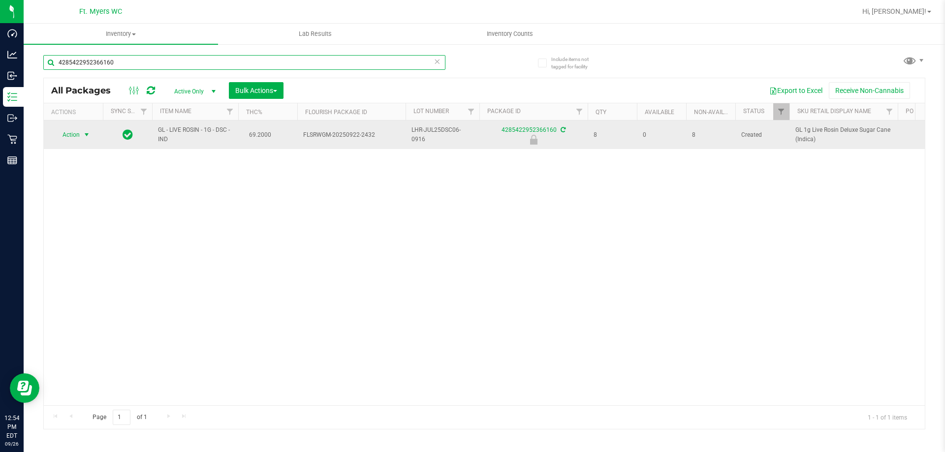
type input "4285422952366160"
click at [69, 135] on span "Action" at bounding box center [67, 135] width 27 height 14
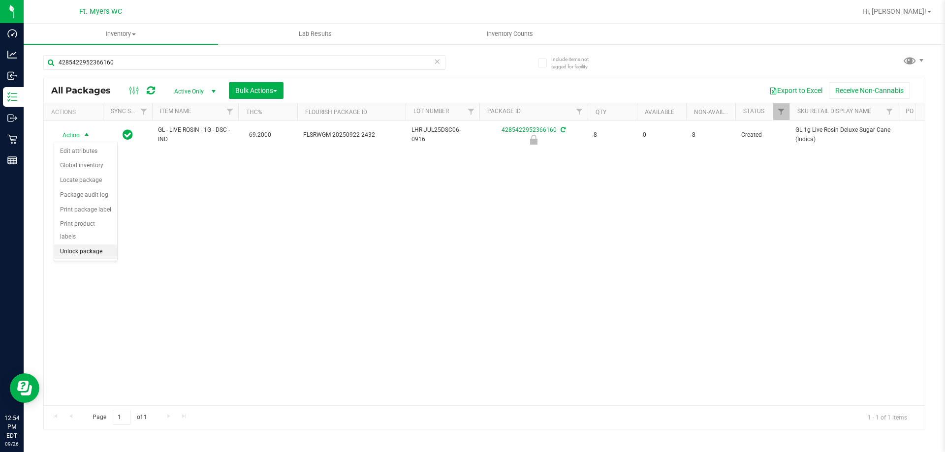
click at [62, 245] on li "Unlock package" at bounding box center [85, 252] width 63 height 15
